Goal: Find specific page/section: Find specific page/section

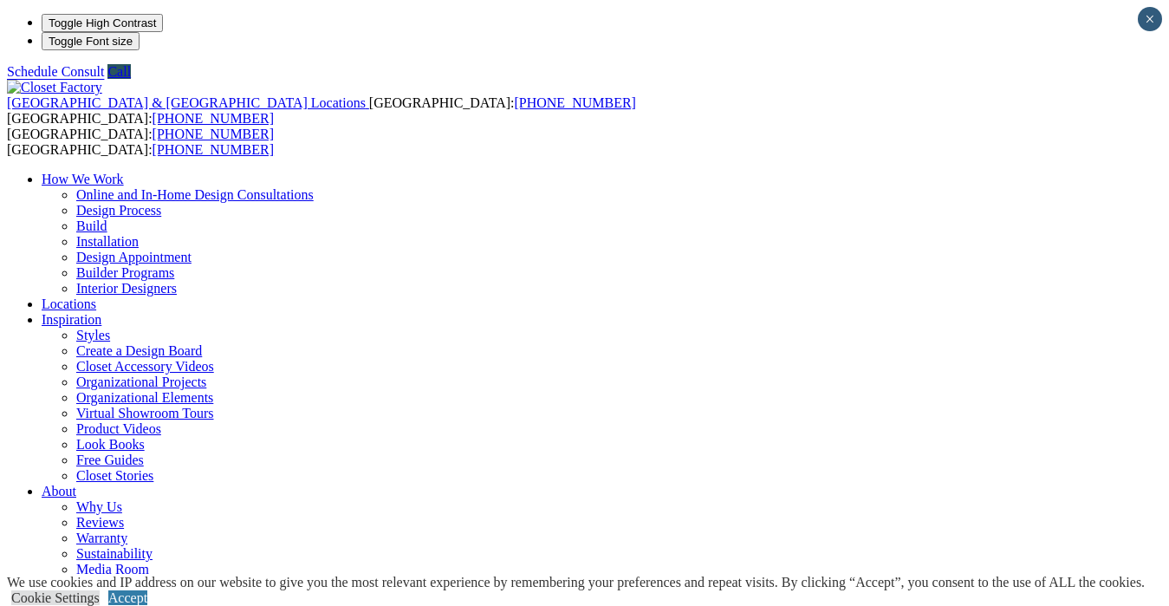
click at [96, 296] on link "Locations" at bounding box center [69, 303] width 55 height 15
type input "*****"
